Goal: Task Accomplishment & Management: Use online tool/utility

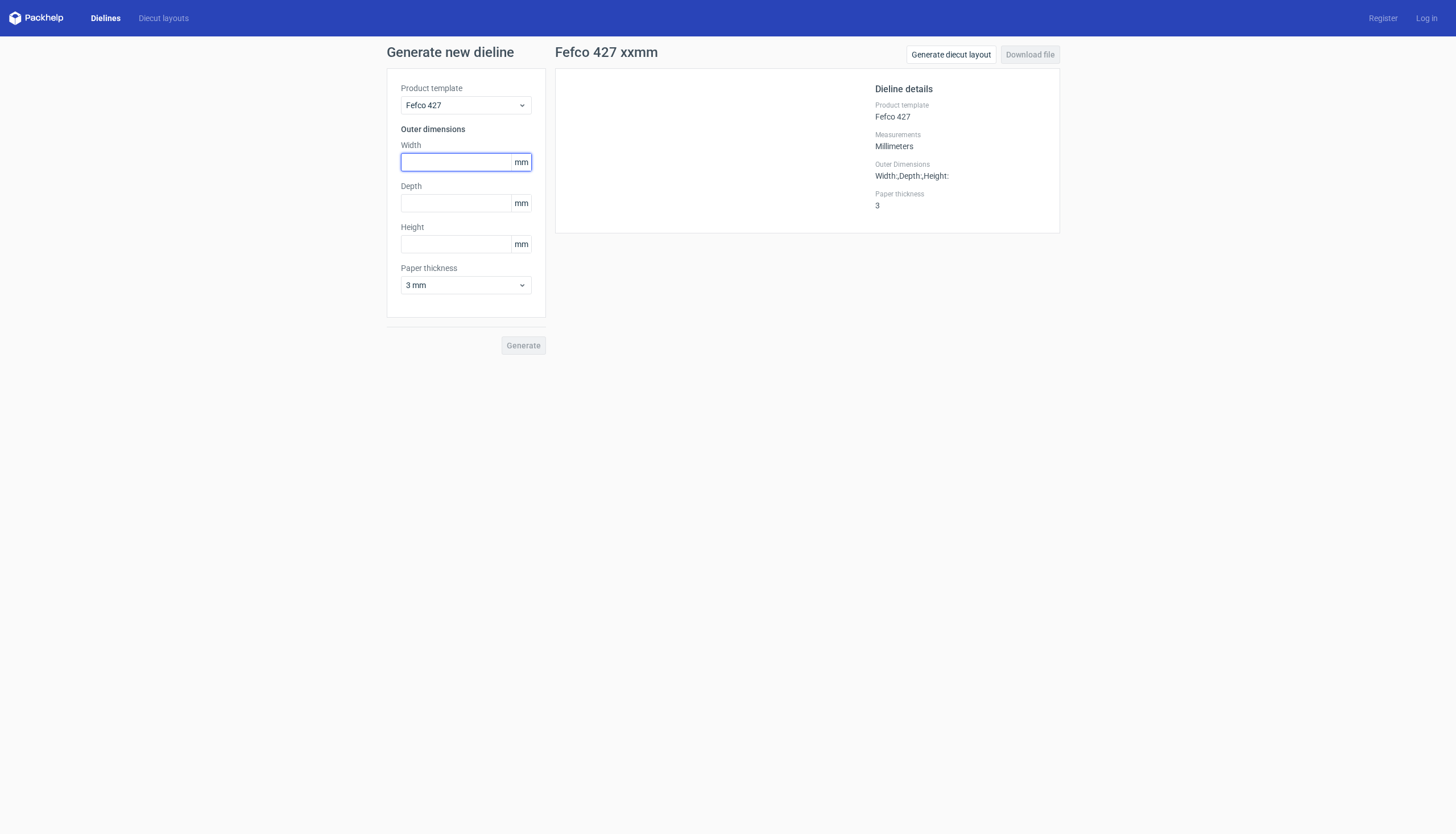
click at [455, 162] on input "text" at bounding box center [466, 162] width 131 height 18
type input "300"
drag, startPoint x: 455, startPoint y: 210, endPoint x: 268, endPoint y: 240, distance: 189.4
click at [268, 240] on div "Generate new dieline Product template Fefco 427 Outer dimensions Width 300 mm D…" at bounding box center [728, 200] width 1456 height 327
type input "70"
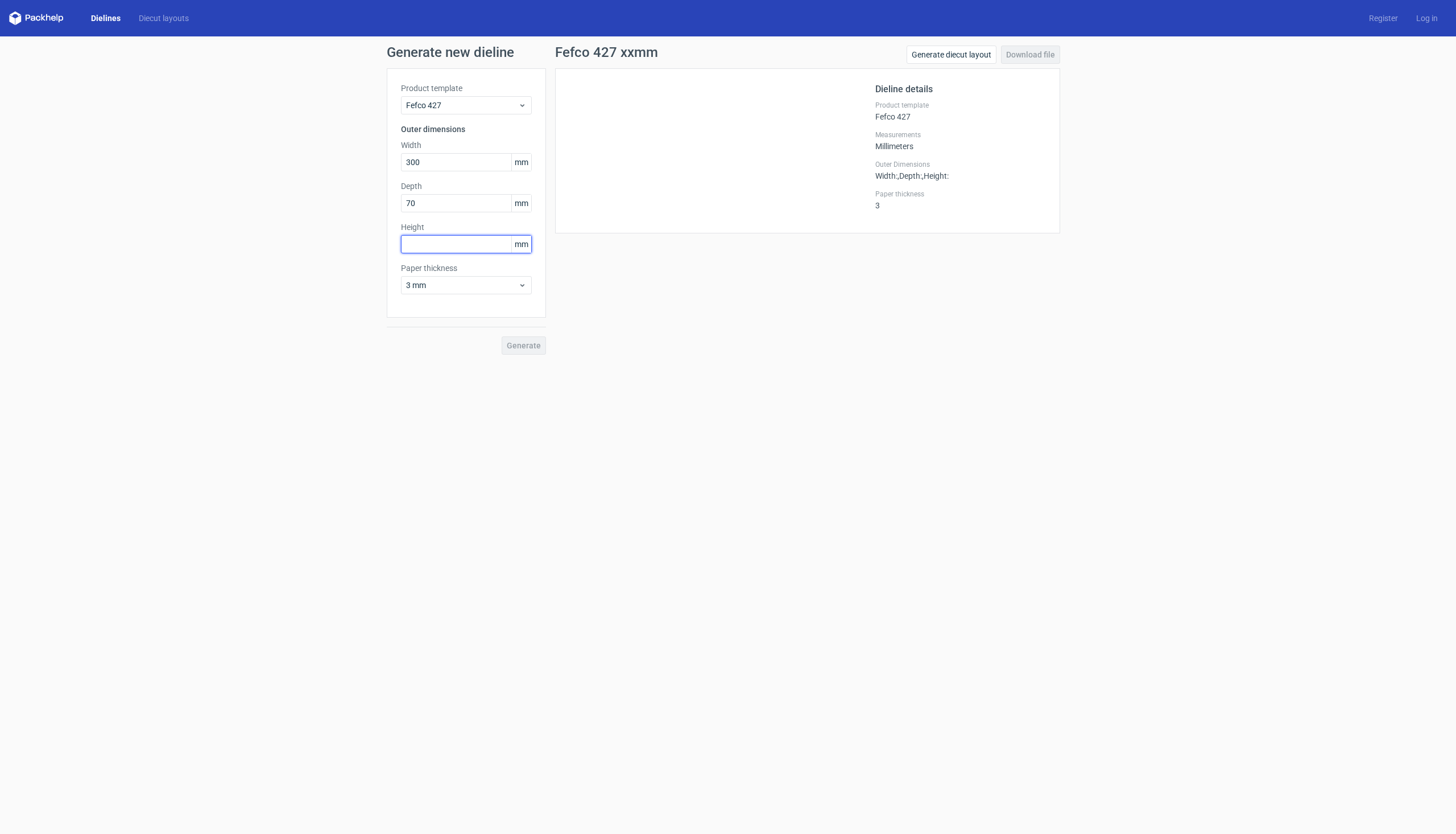
click at [439, 250] on input "text" at bounding box center [466, 245] width 131 height 18
type input "170"
click at [498, 283] on span "3 mm" at bounding box center [463, 285] width 112 height 11
click at [450, 307] on div "0.4 mm" at bounding box center [466, 311] width 122 height 18
click at [515, 353] on button "Generate" at bounding box center [524, 346] width 44 height 18
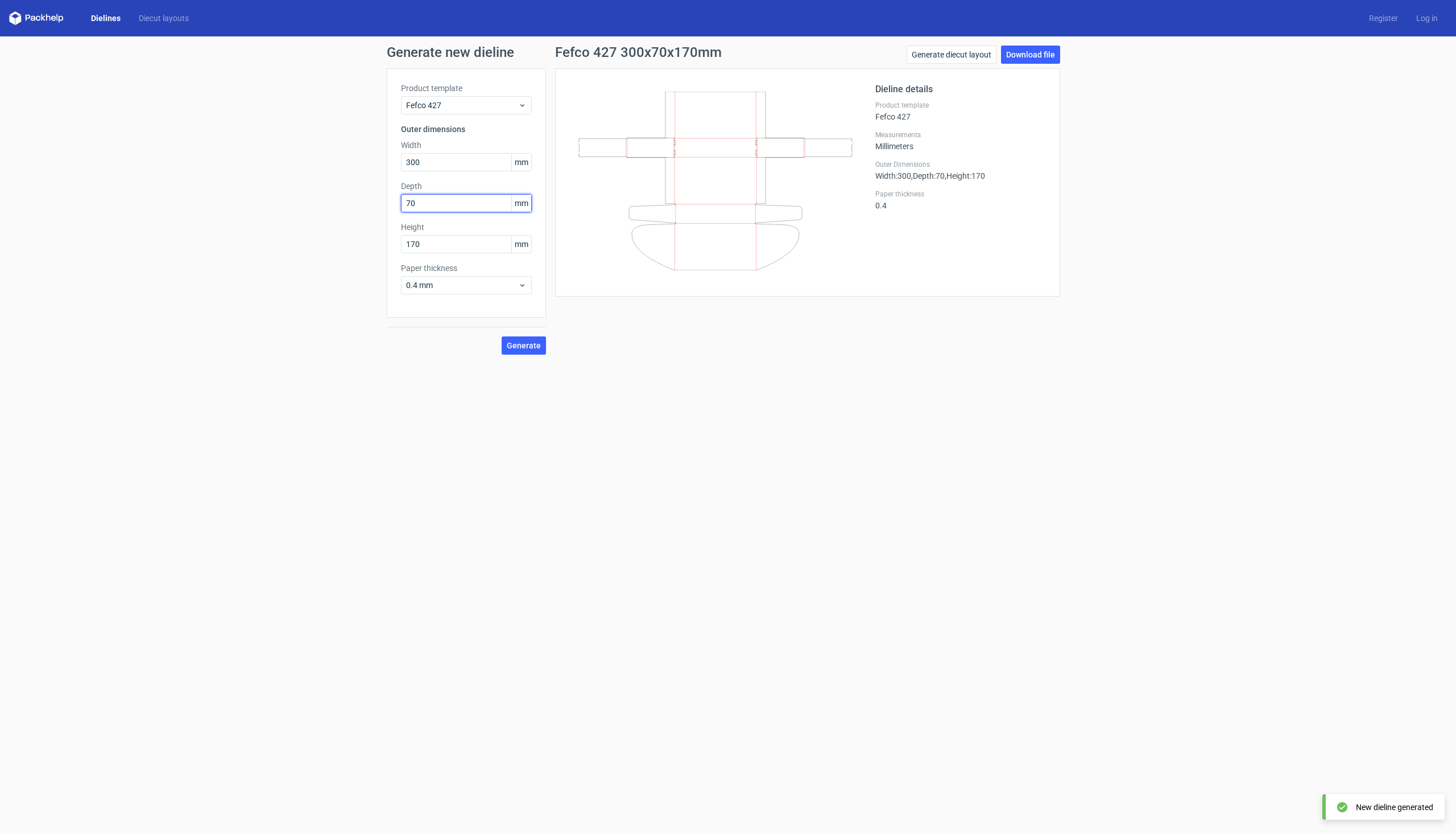
click at [443, 204] on input "70" at bounding box center [466, 203] width 131 height 18
type input "170"
type input "70"
click at [529, 348] on span "Generate" at bounding box center [524, 345] width 34 height 8
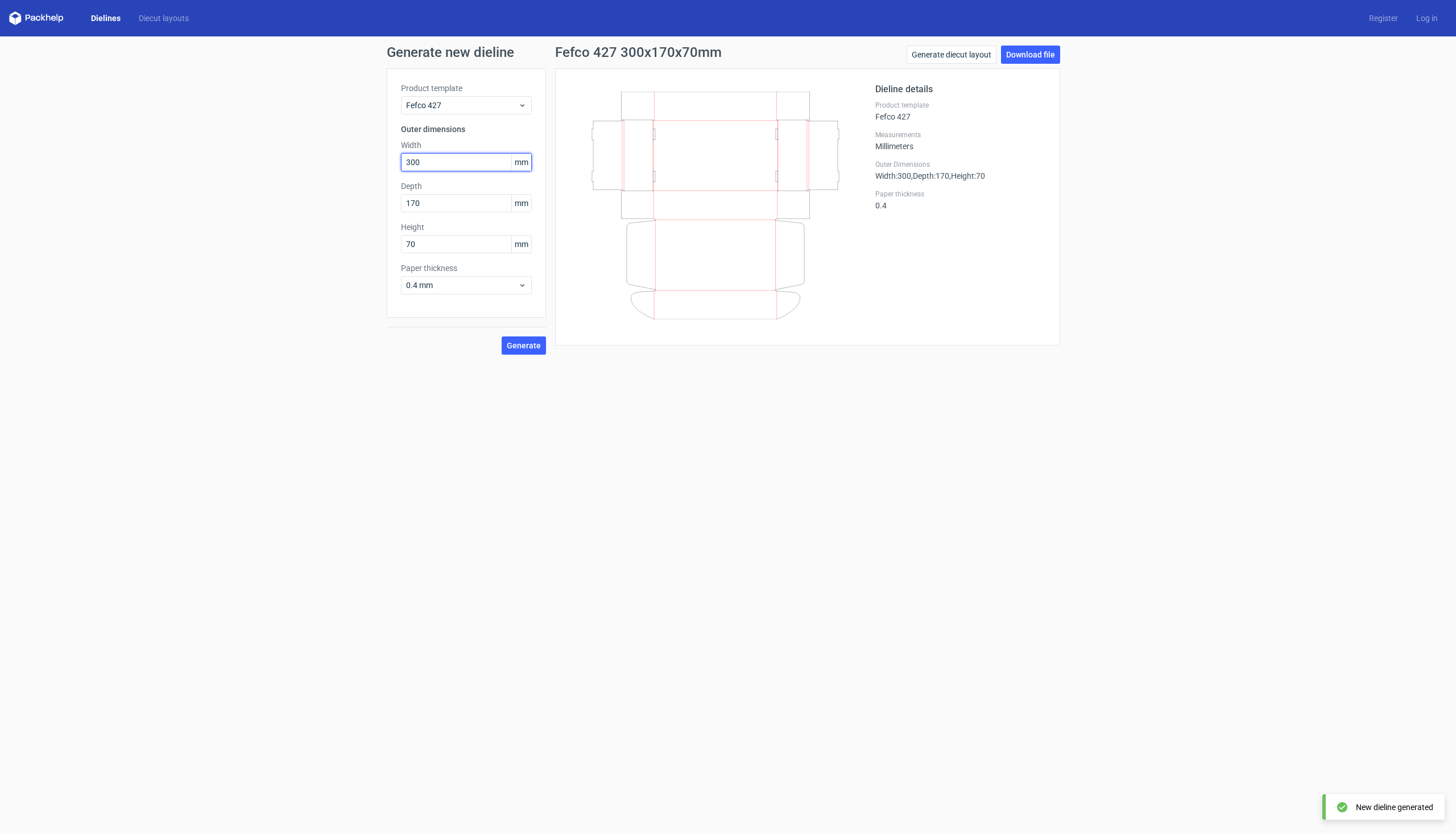
drag, startPoint x: 435, startPoint y: 164, endPoint x: 203, endPoint y: 206, distance: 235.8
click at [203, 206] on div "Generate new dieline Product template Fefco 427 Outer dimensions Width 300 mm D…" at bounding box center [728, 200] width 1456 height 327
type input "1"
type input "300"
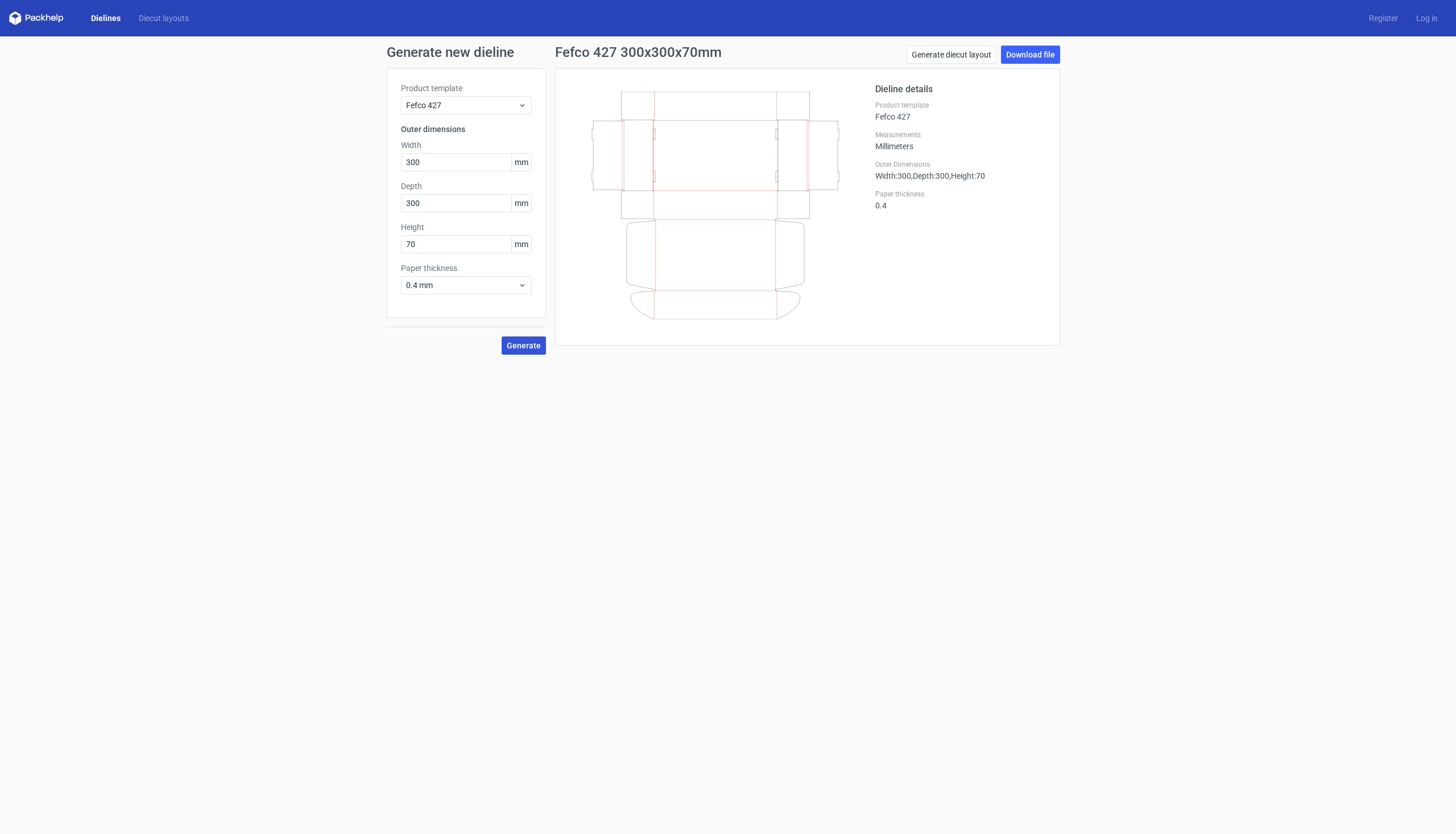
click at [521, 353] on button "Generate" at bounding box center [524, 346] width 44 height 18
click at [431, 159] on input "300" at bounding box center [466, 162] width 131 height 18
click at [514, 350] on span "Generate" at bounding box center [524, 345] width 34 height 8
drag, startPoint x: 482, startPoint y: 164, endPoint x: 73, endPoint y: 225, distance: 413.5
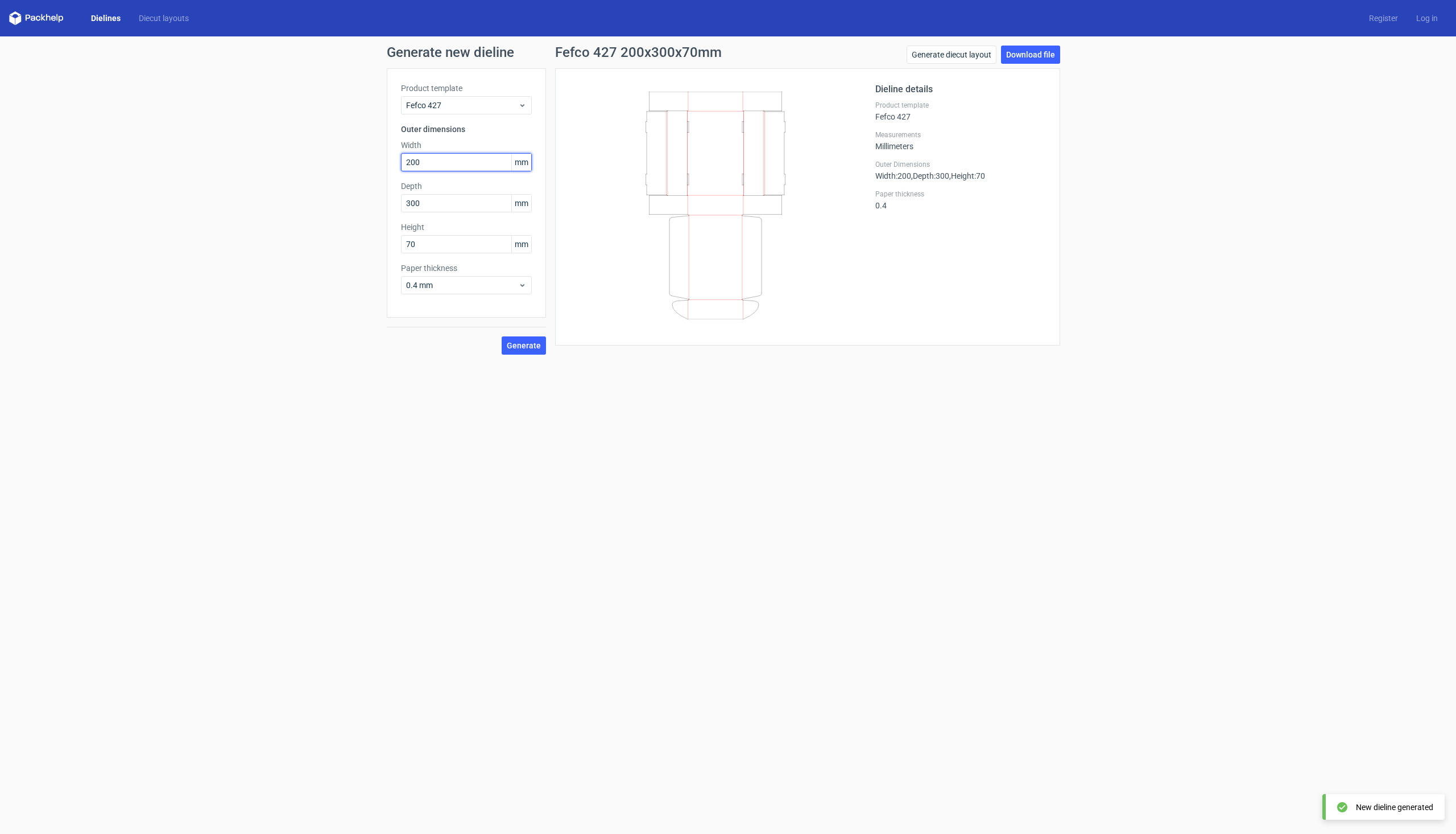
click at [73, 225] on div "Generate new dieline Product template Fefco 427 Outer dimensions Width 200 mm D…" at bounding box center [728, 200] width 1456 height 327
type input "300"
type input "170"
click at [529, 338] on button "Generate" at bounding box center [524, 346] width 44 height 18
click at [496, 286] on span "0.4 mm" at bounding box center [463, 285] width 112 height 11
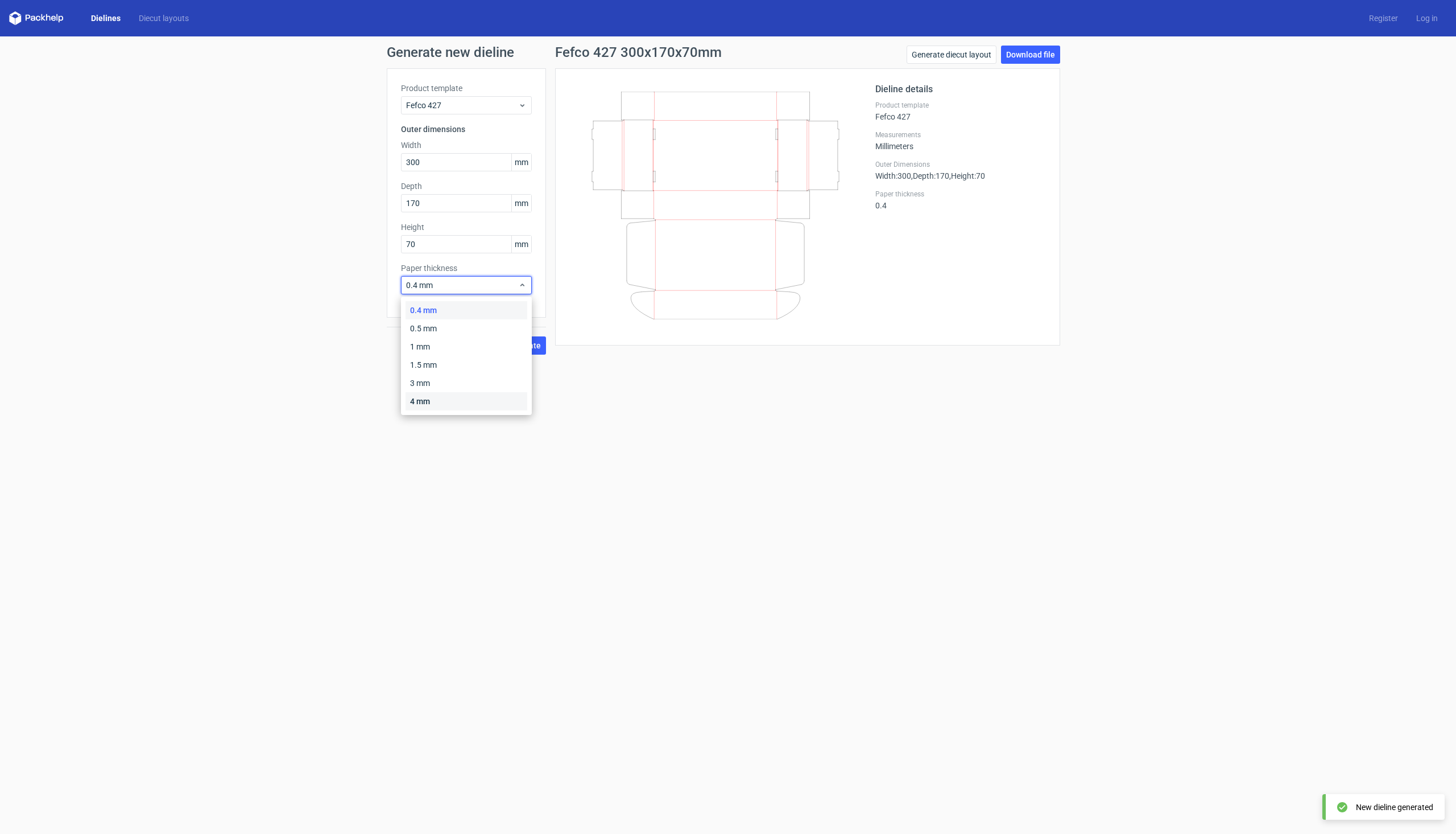
click at [439, 400] on div "4 mm" at bounding box center [466, 402] width 122 height 18
click at [536, 349] on span "Generate" at bounding box center [524, 345] width 34 height 8
click at [500, 293] on div "4 mm" at bounding box center [466, 285] width 131 height 18
click at [492, 308] on div "0.4 mm" at bounding box center [466, 311] width 122 height 18
click at [527, 346] on span "Generate" at bounding box center [524, 345] width 34 height 8
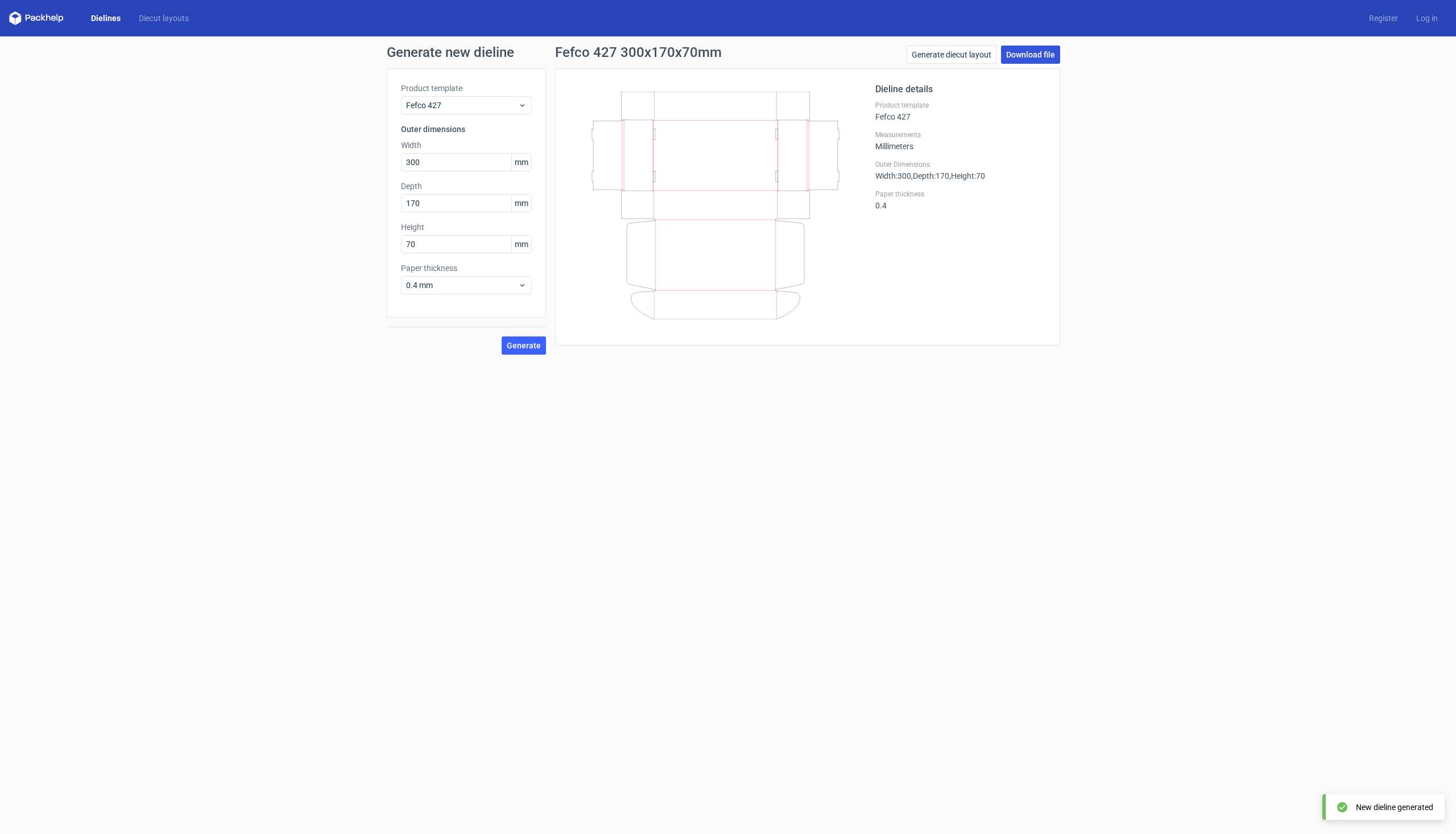
click at [1042, 60] on link "Download file" at bounding box center [1030, 55] width 59 height 18
